Goal: Obtain resource: Download file/media

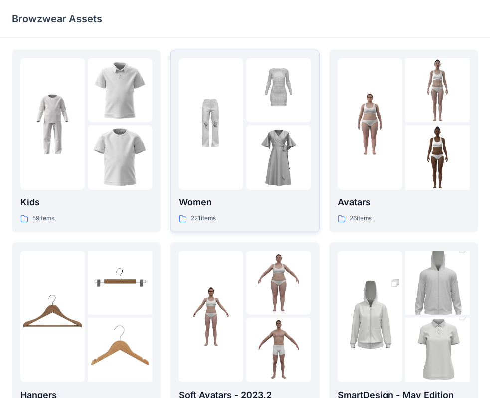
click at [209, 133] on img at bounding box center [211, 124] width 64 height 64
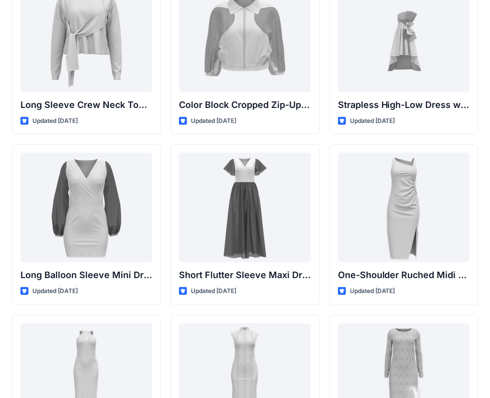
scroll to position [249, 0]
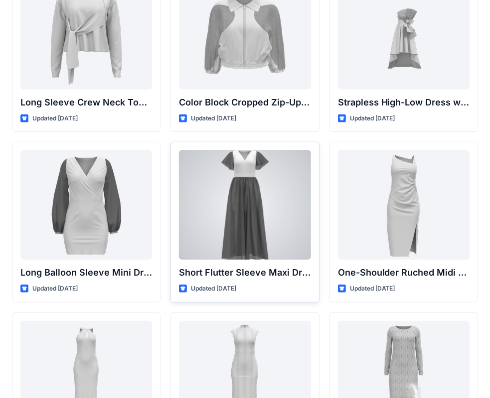
click at [239, 199] on div at bounding box center [244, 205] width 131 height 110
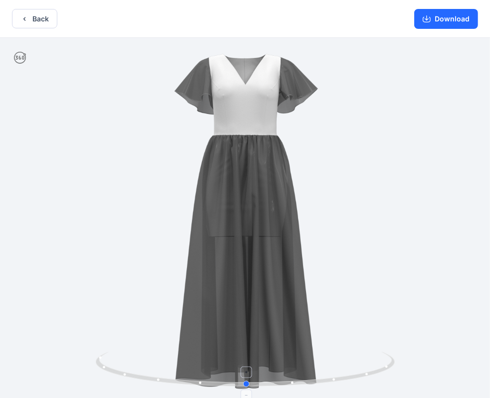
drag, startPoint x: 248, startPoint y: 384, endPoint x: 247, endPoint y: 376, distance: 8.0
click at [247, 376] on icon at bounding box center [246, 370] width 301 height 37
click at [435, 16] on button "Download" at bounding box center [446, 19] width 64 height 20
click at [33, 17] on button "Back" at bounding box center [34, 18] width 45 height 19
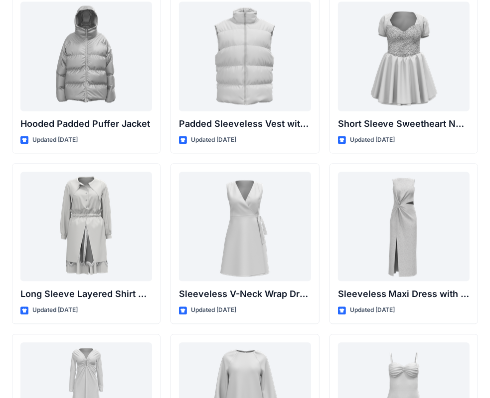
scroll to position [1252, 0]
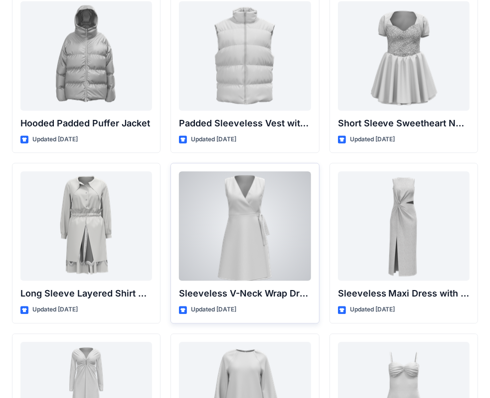
click at [290, 206] on div at bounding box center [244, 226] width 131 height 110
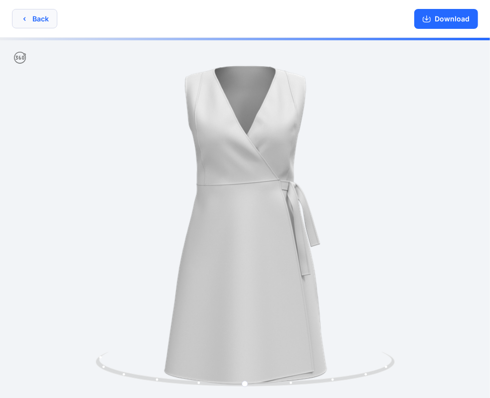
click at [30, 18] on button "Back" at bounding box center [34, 18] width 45 height 19
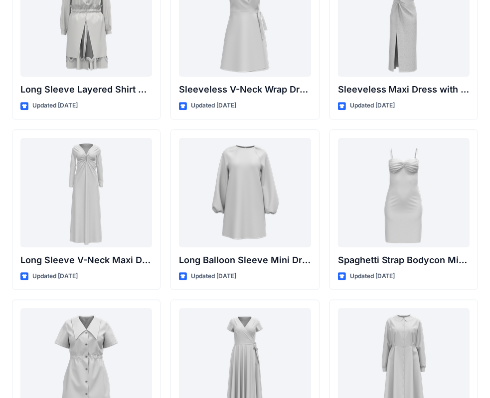
scroll to position [1550, 0]
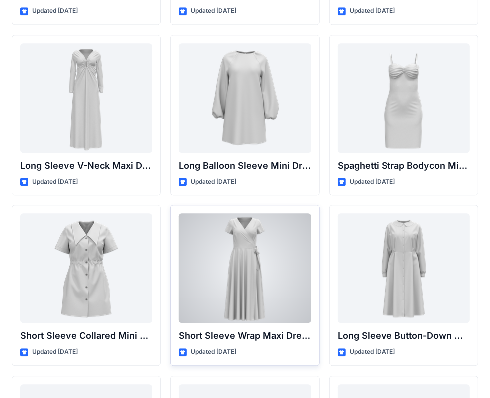
click at [263, 235] on div at bounding box center [244, 269] width 131 height 110
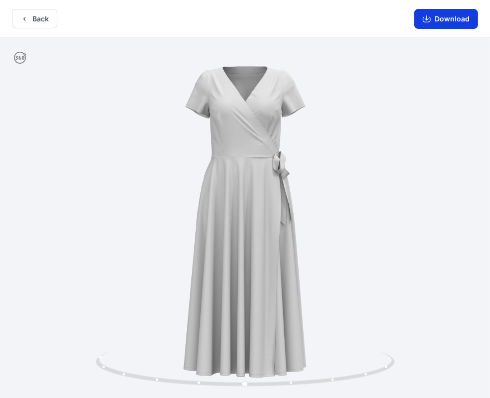
click at [453, 17] on button "Download" at bounding box center [446, 19] width 64 height 20
click at [31, 22] on button "Back" at bounding box center [34, 18] width 45 height 19
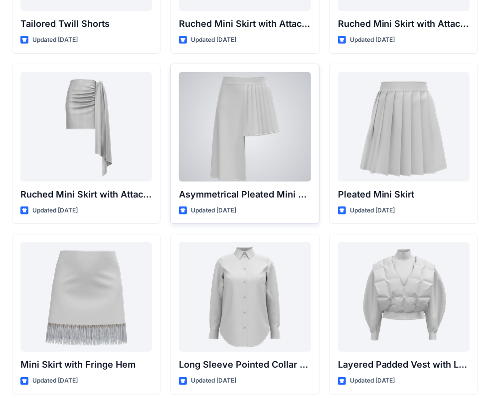
scroll to position [2699, 0]
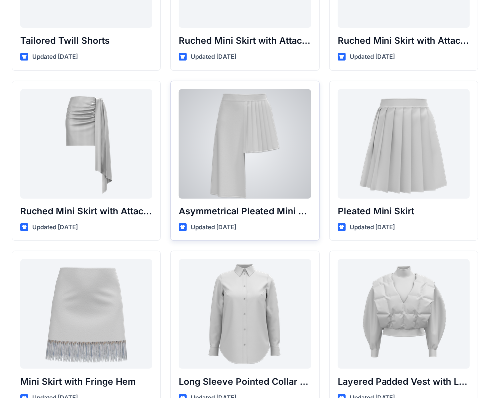
click at [256, 151] on div at bounding box center [244, 144] width 131 height 110
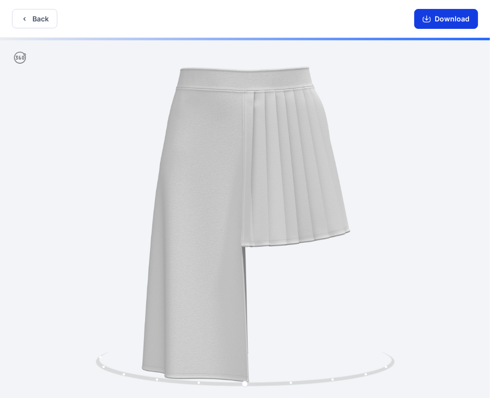
click at [430, 22] on icon "button" at bounding box center [426, 19] width 8 height 8
click at [32, 20] on button "Back" at bounding box center [34, 18] width 45 height 19
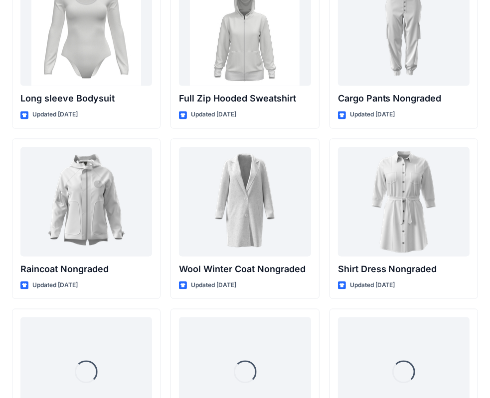
scroll to position [8750, 0]
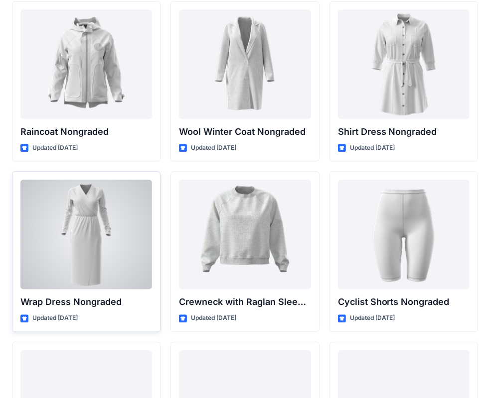
click at [76, 236] on div at bounding box center [85, 235] width 131 height 110
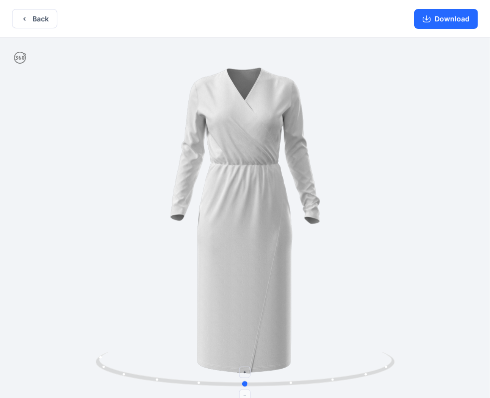
click at [290, 383] on circle at bounding box center [291, 383] width 2 height 2
drag, startPoint x: 247, startPoint y: 383, endPoint x: 256, endPoint y: 373, distance: 13.4
click at [256, 373] on icon at bounding box center [246, 370] width 301 height 37
click at [441, 15] on button "Download" at bounding box center [446, 19] width 64 height 20
click at [35, 21] on button "Back" at bounding box center [34, 18] width 45 height 19
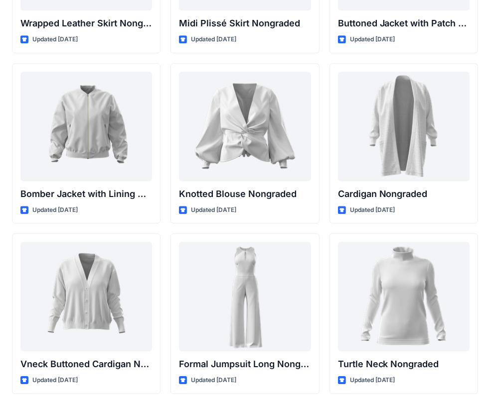
scroll to position [9232, 0]
